Goal: Navigation & Orientation: Find specific page/section

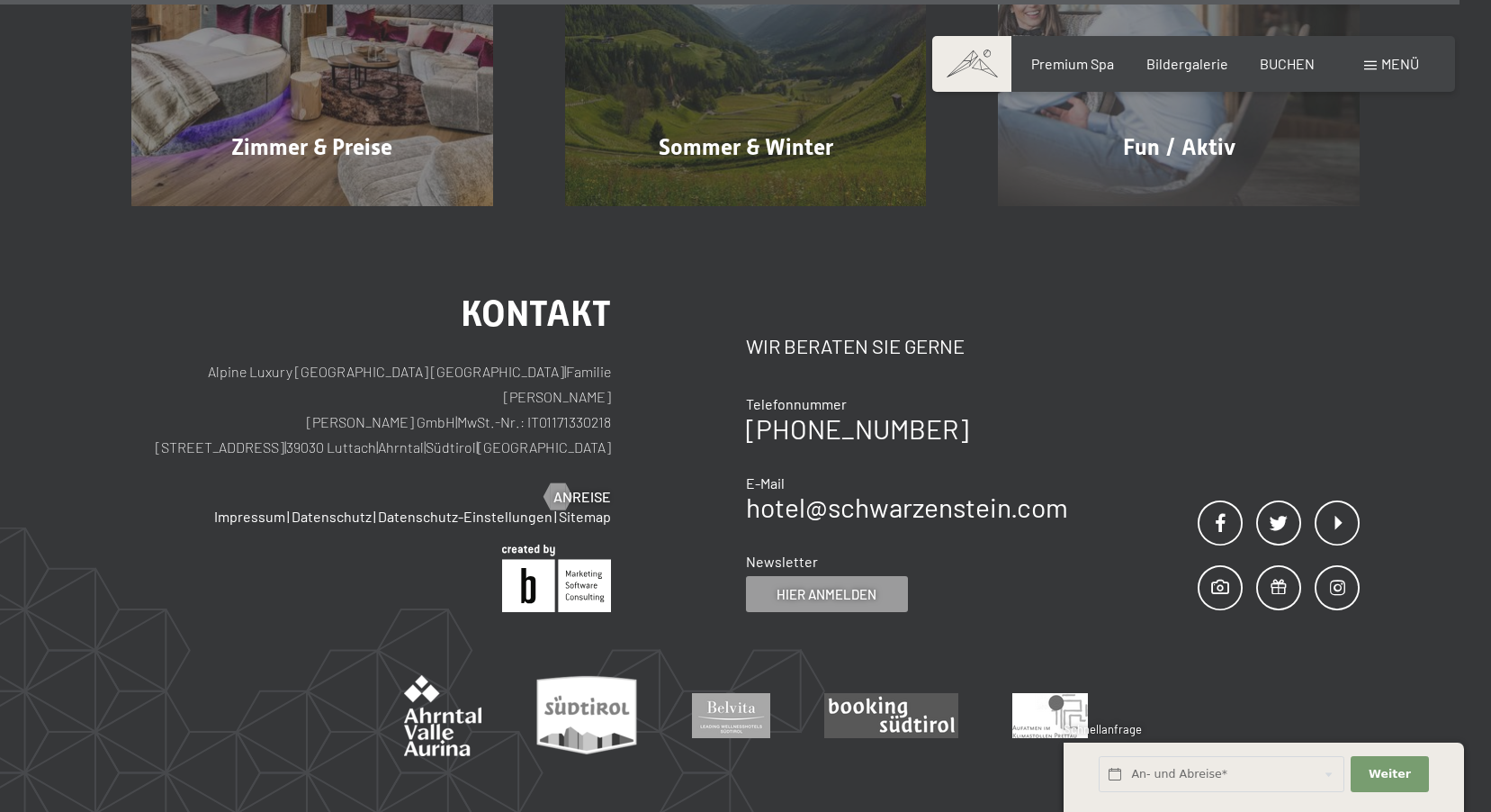
scroll to position [8554, 0]
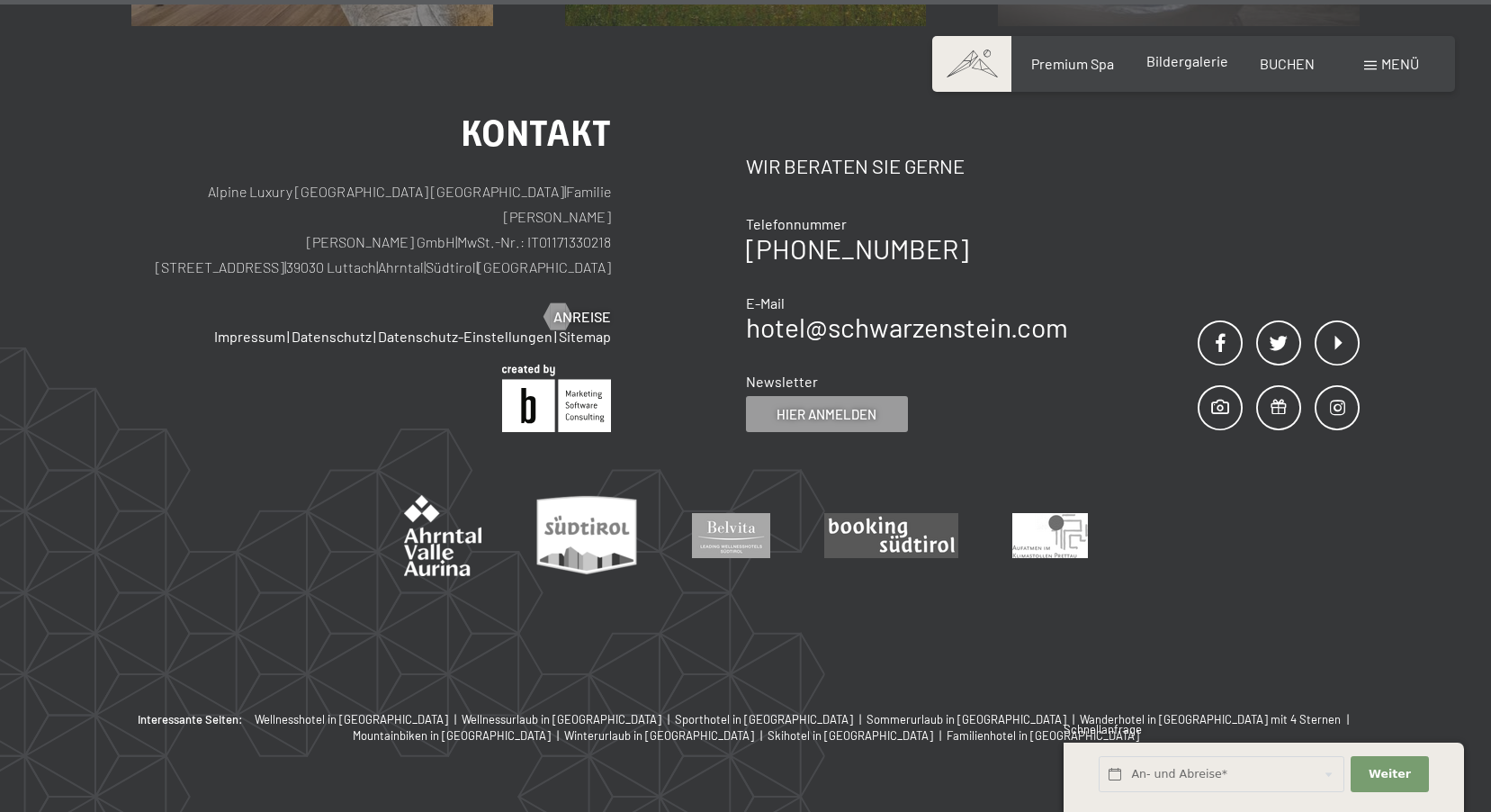
click at [1180, 72] on div "Bildergalerie" at bounding box center [1188, 62] width 81 height 20
click at [1193, 66] on span "Bildergalerie" at bounding box center [1188, 61] width 81 height 17
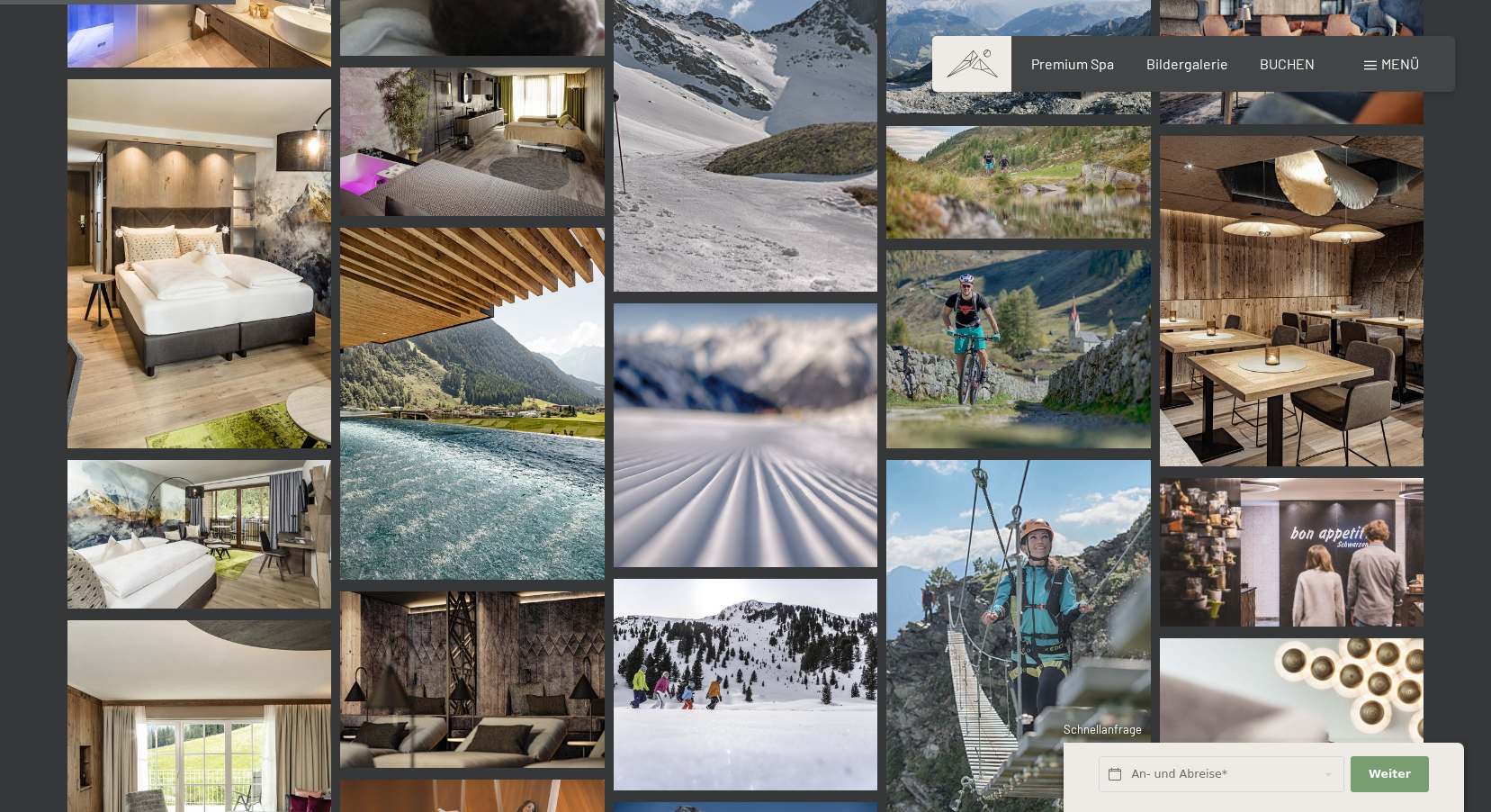
scroll to position [3420, 0]
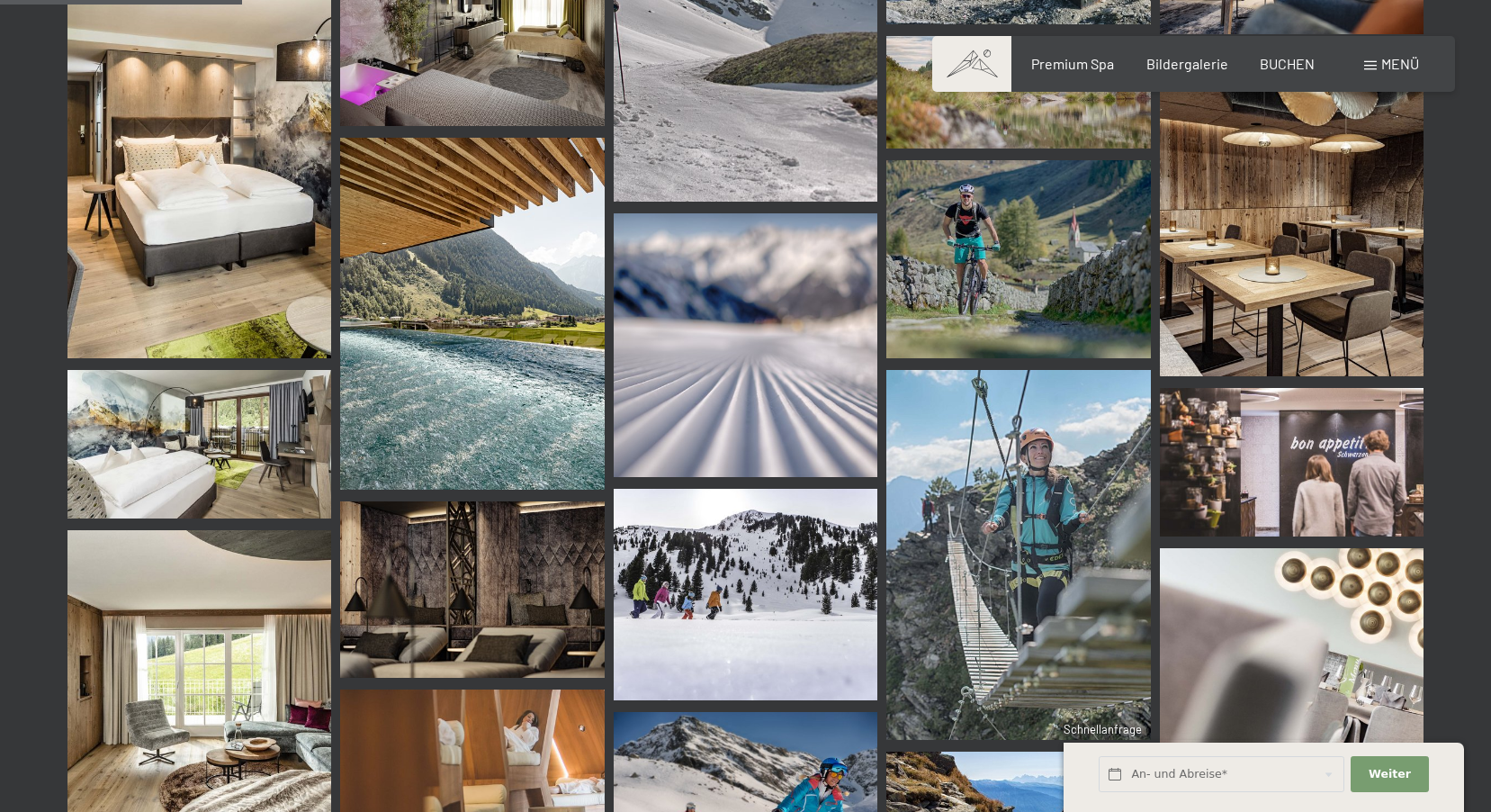
click at [1089, 278] on img at bounding box center [1018, 259] width 263 height 198
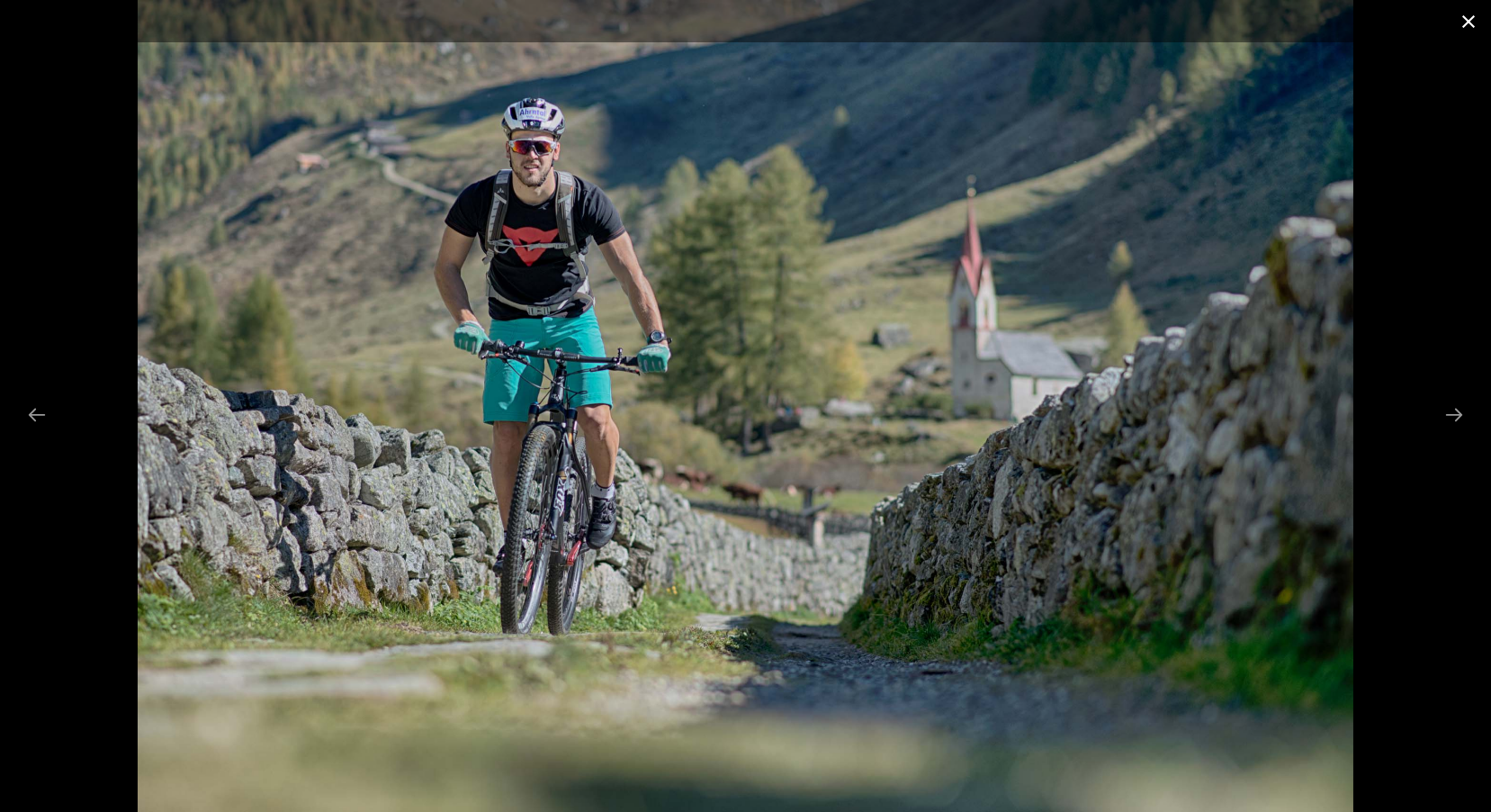
click at [1472, 21] on button "Close gallery" at bounding box center [1469, 21] width 45 height 43
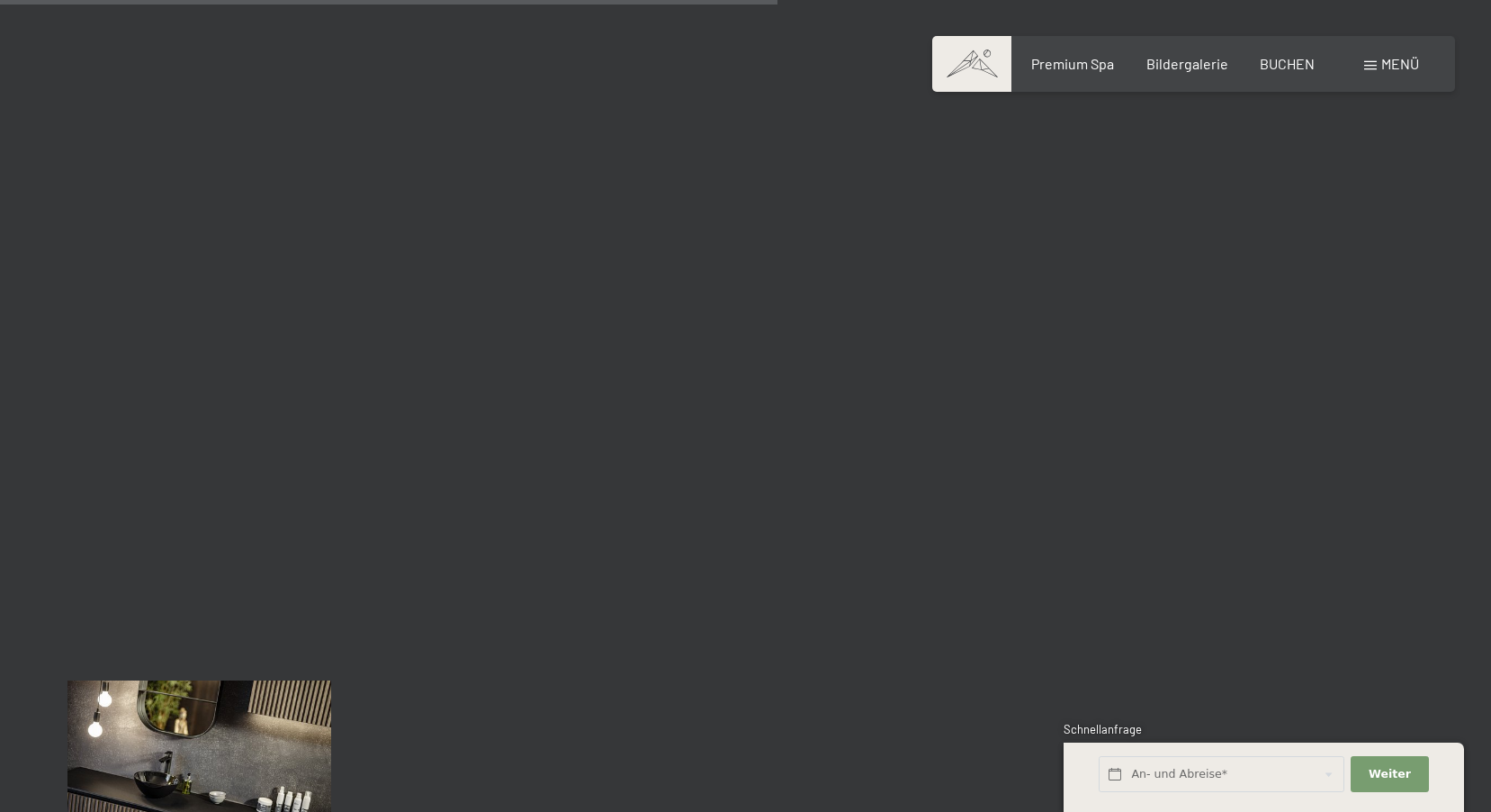
scroll to position [11070, 0]
